Goal: Information Seeking & Learning: Learn about a topic

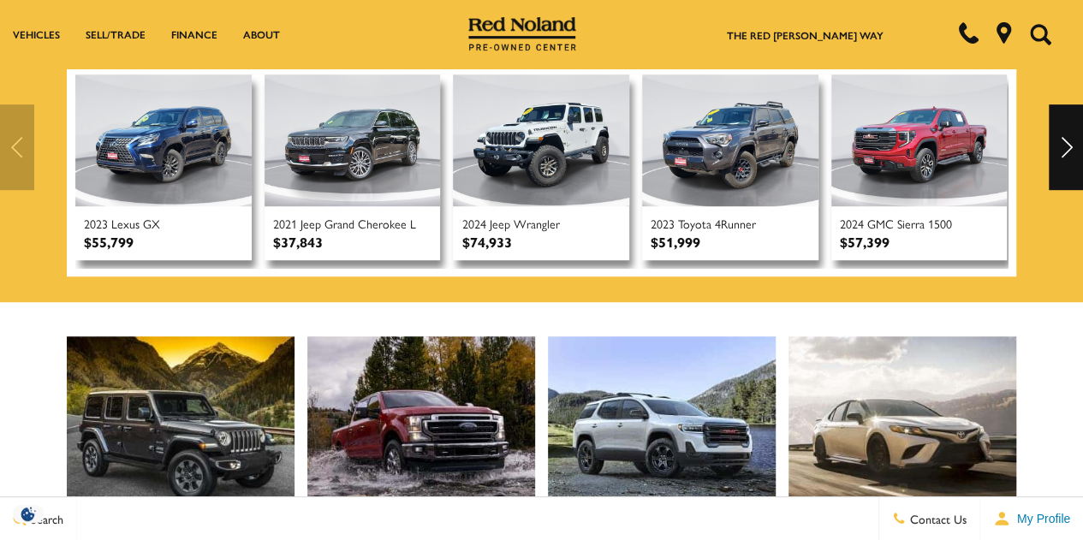
scroll to position [473, 0]
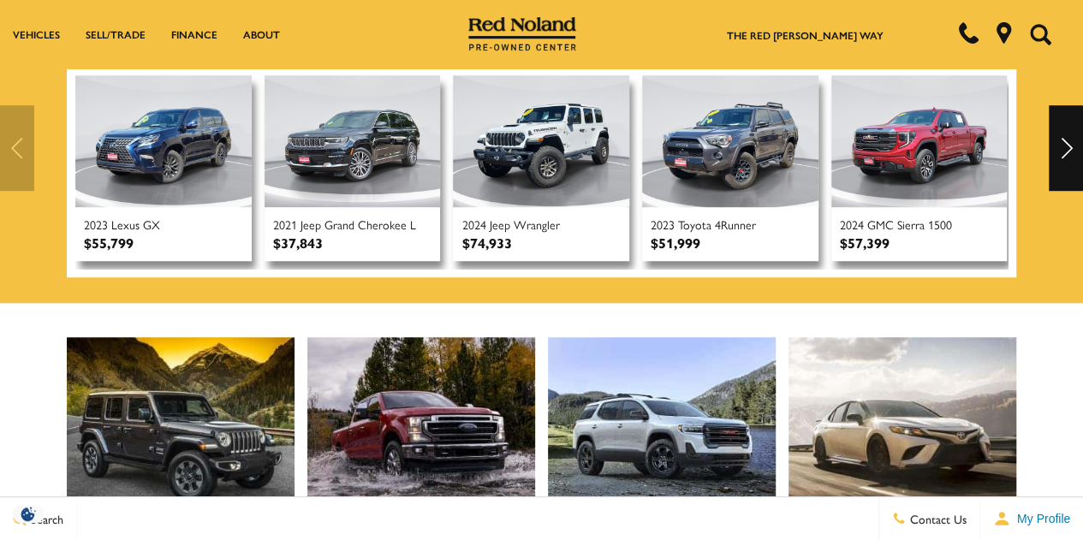
click at [1070, 153] on div "Next" at bounding box center [1066, 148] width 34 height 86
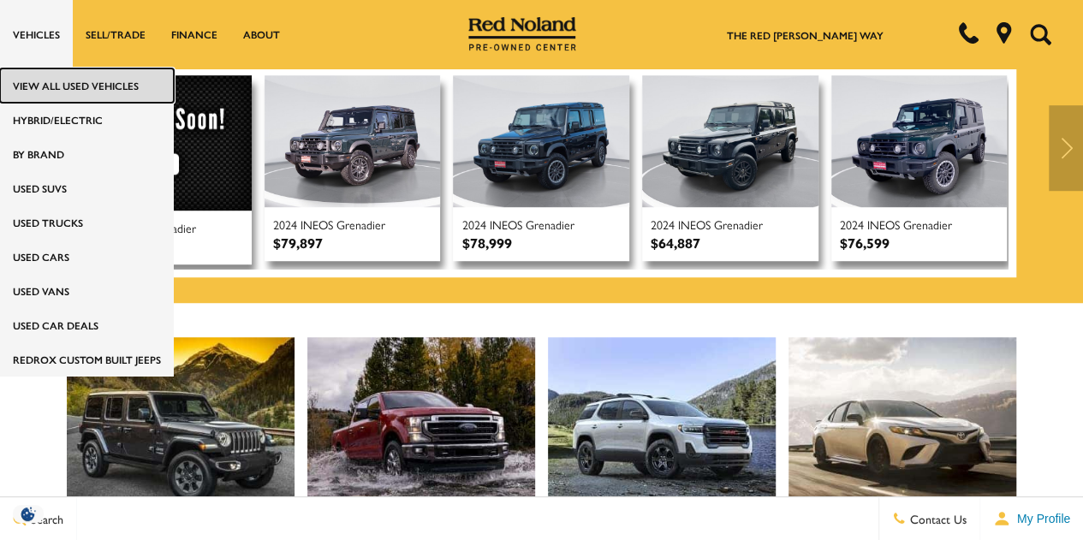
click at [69, 100] on link "View All Used Vehicles" at bounding box center [87, 85] width 174 height 34
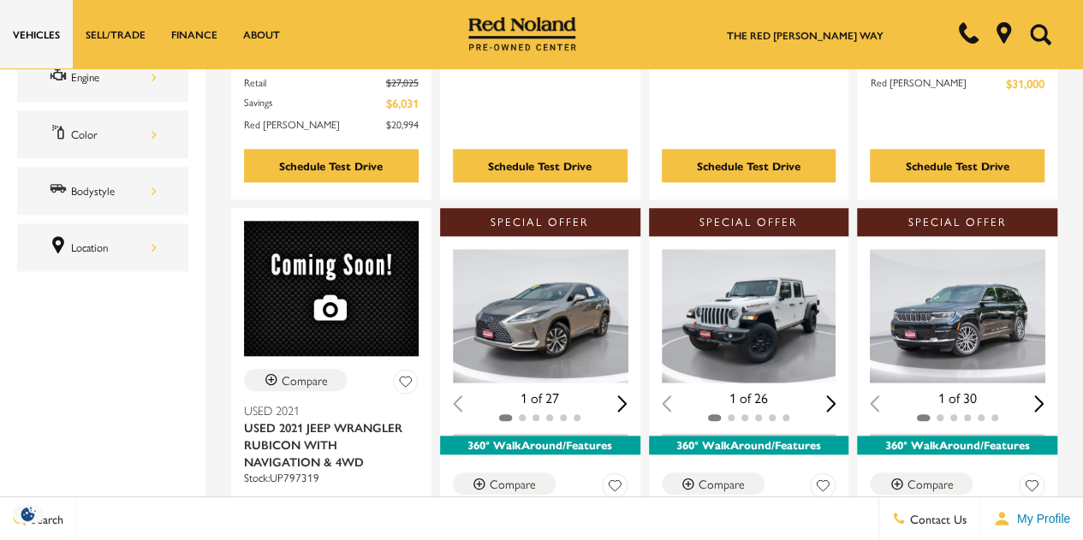
scroll to position [723, 0]
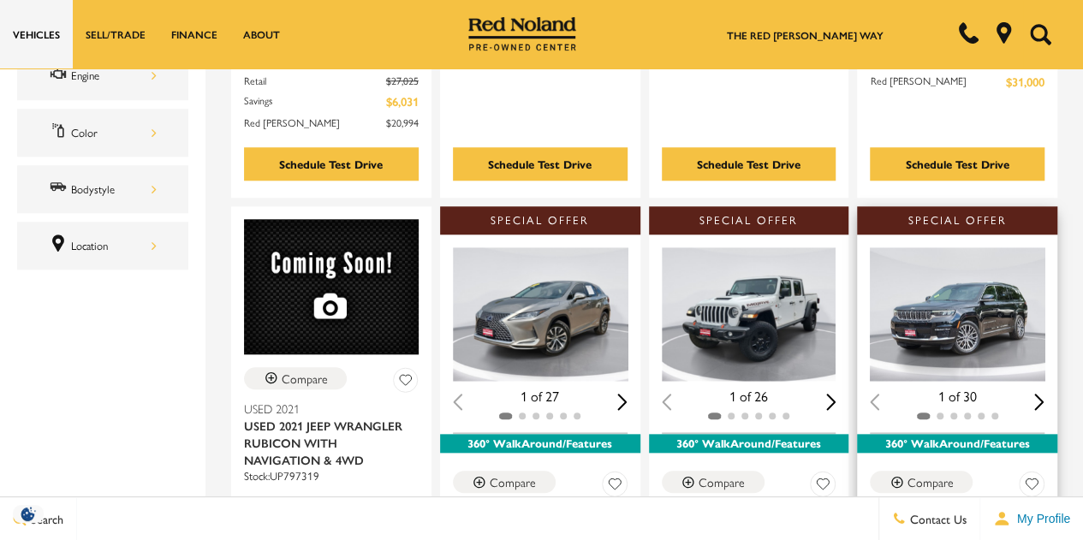
click at [1044, 394] on div "Next slide" at bounding box center [1039, 402] width 10 height 16
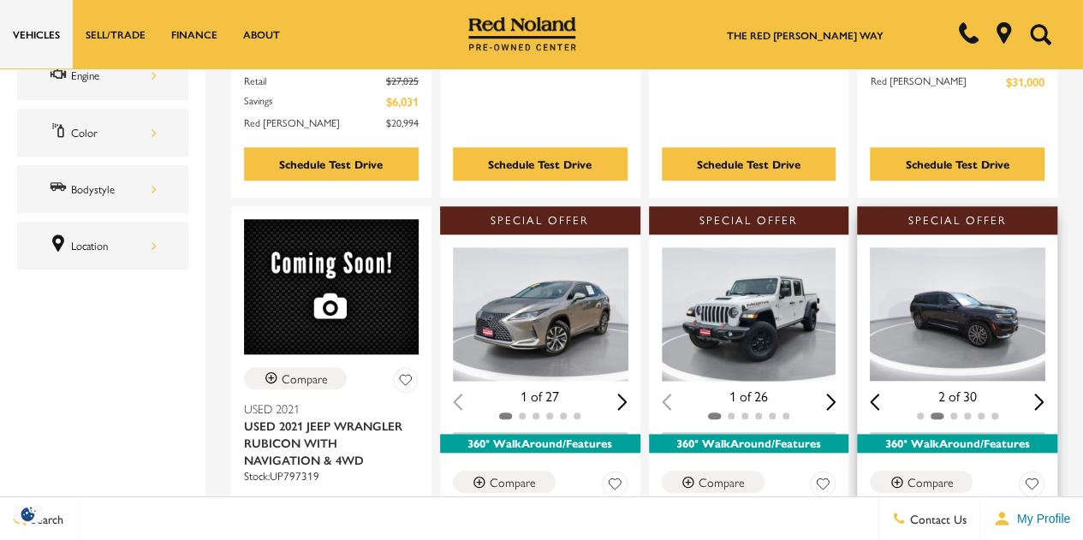
click at [1044, 394] on div "Next slide" at bounding box center [1039, 402] width 10 height 16
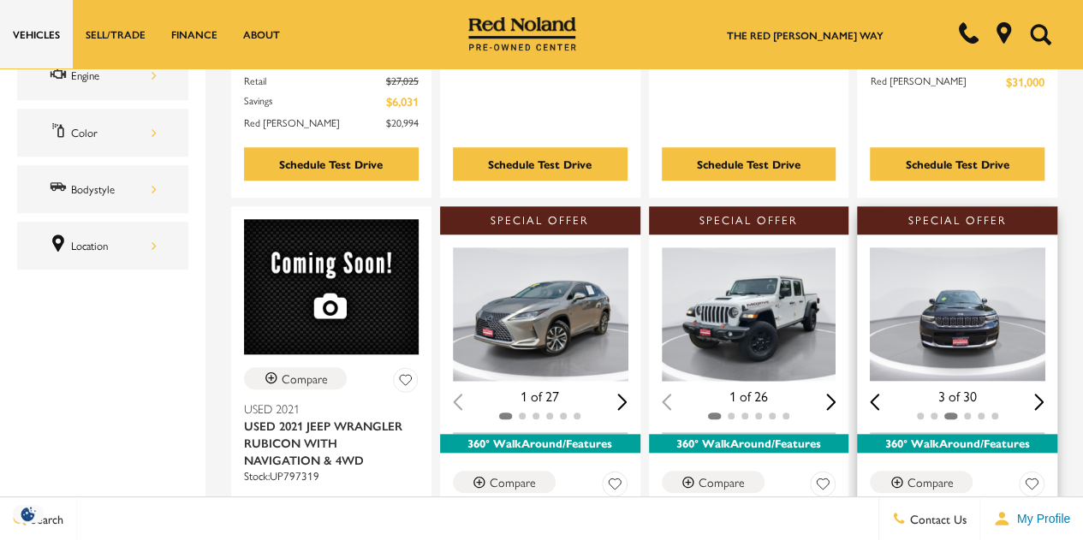
click at [1044, 394] on div "Next slide" at bounding box center [1039, 402] width 10 height 16
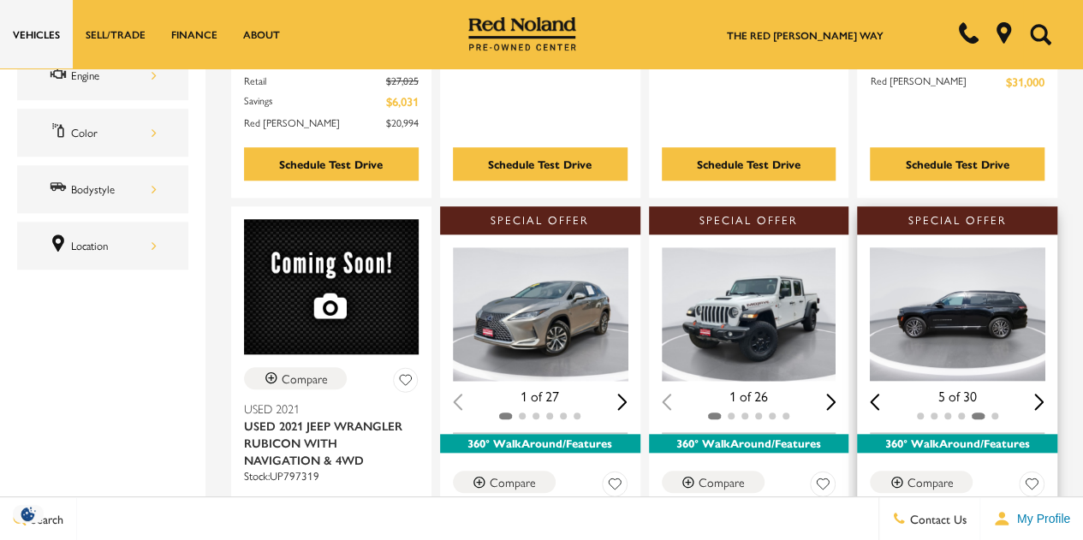
click at [1044, 394] on div "Next slide" at bounding box center [1039, 402] width 10 height 16
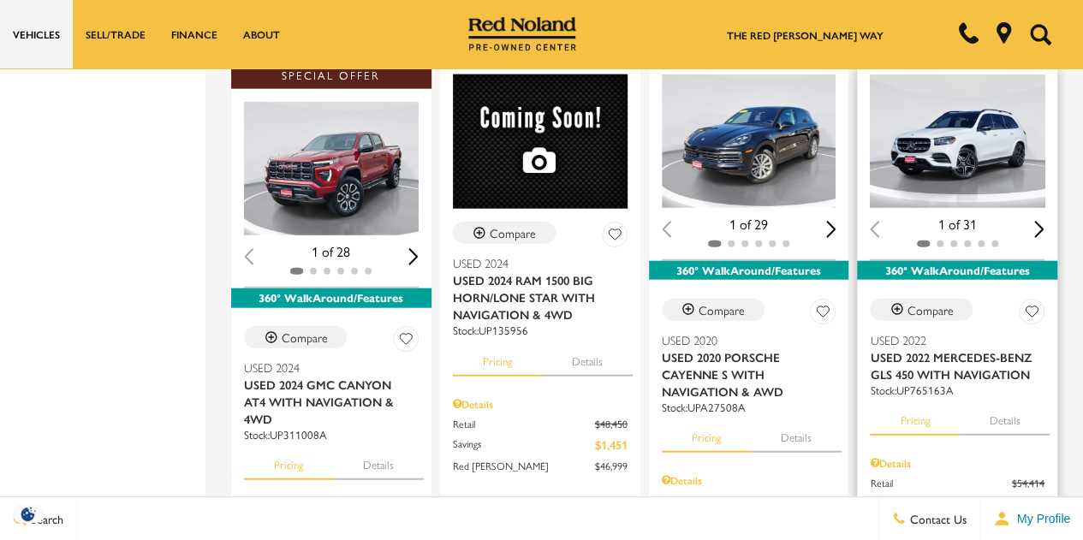
scroll to position [2008, 0]
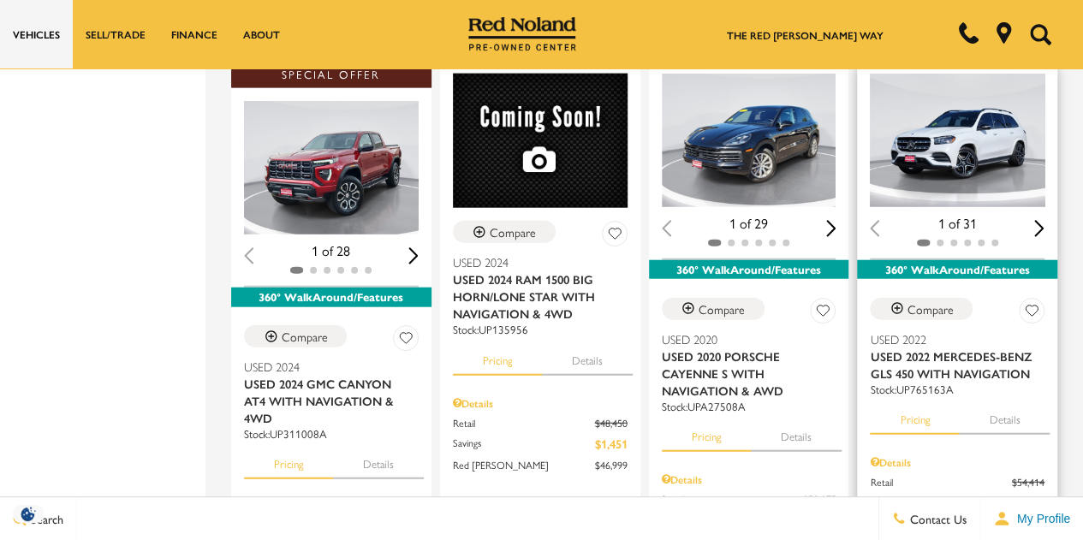
click at [1044, 220] on div "Next slide" at bounding box center [1039, 228] width 10 height 16
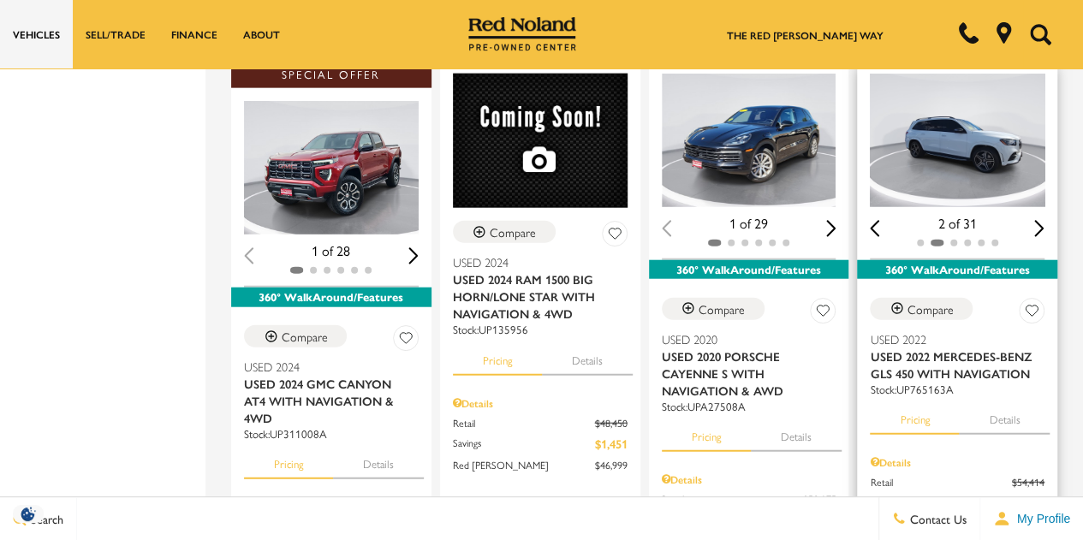
click at [1044, 220] on div "Next slide" at bounding box center [1039, 228] width 10 height 16
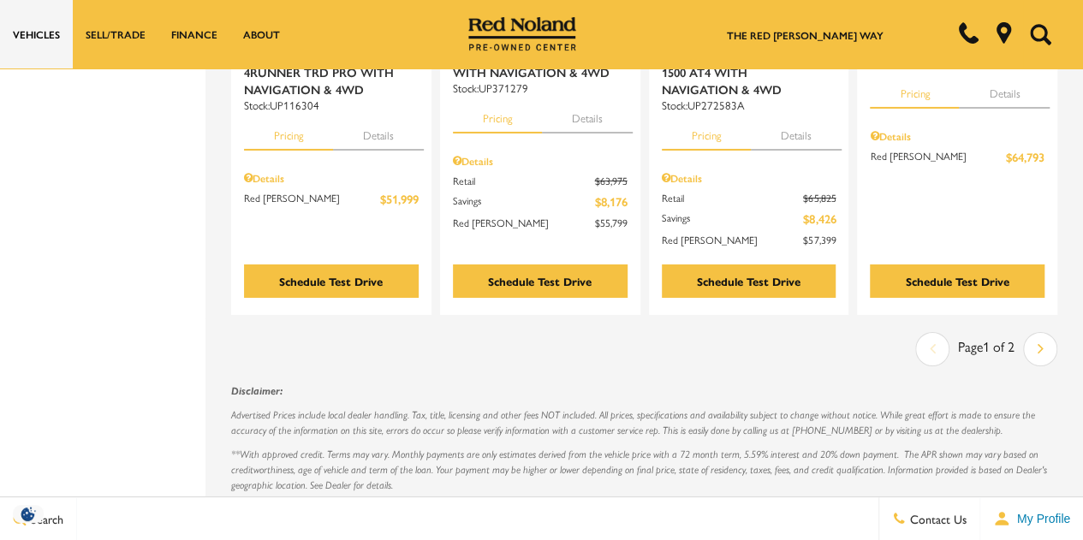
scroll to position [2900, 0]
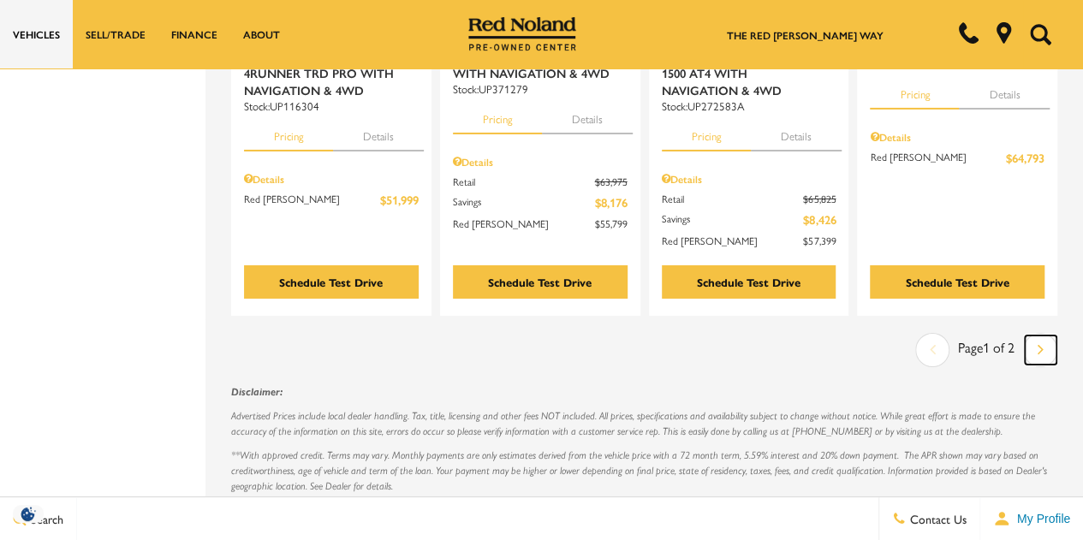
click at [1056, 336] on link "Next" at bounding box center [1041, 350] width 32 height 29
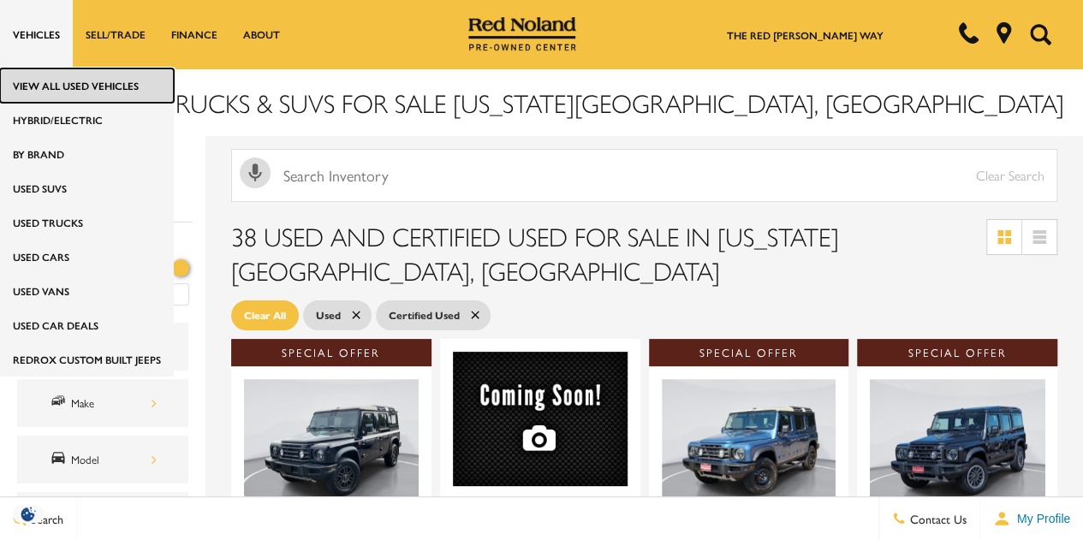
click at [48, 93] on link "View All Used Vehicles" at bounding box center [87, 85] width 174 height 34
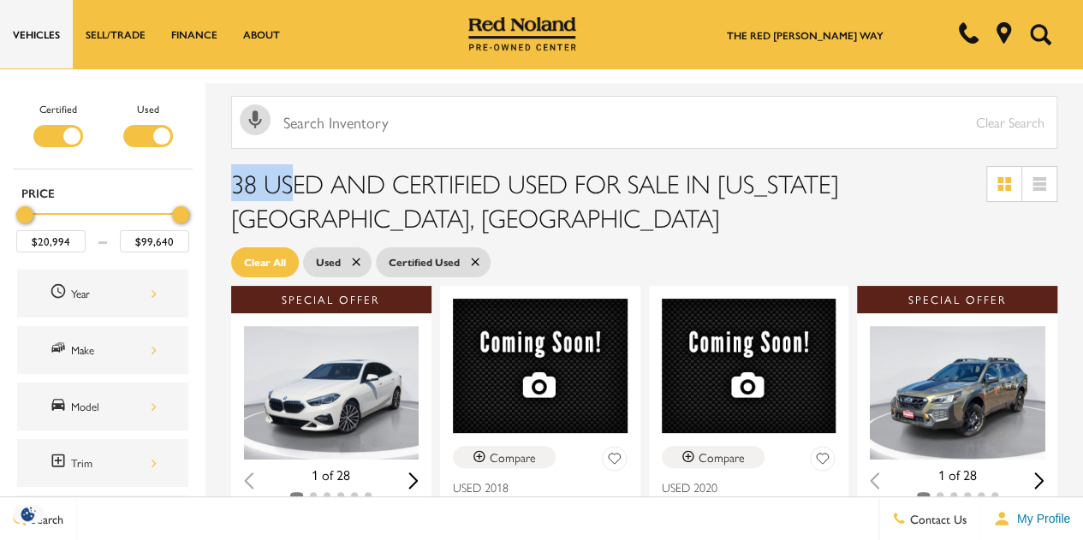
drag, startPoint x: 230, startPoint y: 184, endPoint x: 289, endPoint y: 165, distance: 62.0
click at [289, 165] on div "38 Used and Certified Used for Sale in [US_STATE][GEOGRAPHIC_DATA], [GEOGRAPHIC…" at bounding box center [643, 201] width 877 height 86
click at [368, 187] on span "38 Used and Certified Used for Sale in [US_STATE][GEOGRAPHIC_DATA], [GEOGRAPHIC…" at bounding box center [535, 199] width 608 height 71
